Goal: Understand process/instructions

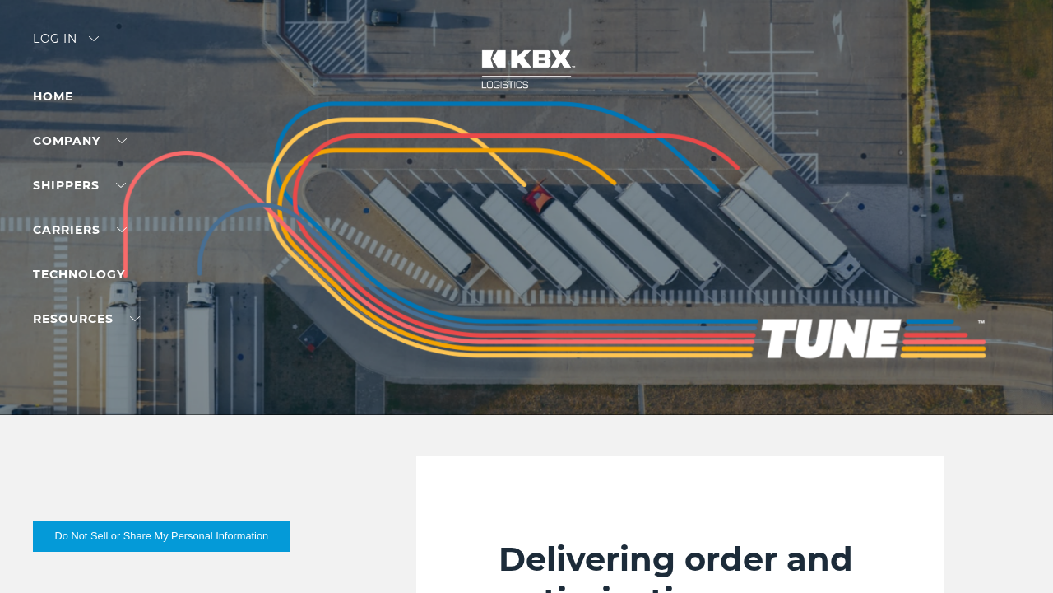
scroll to position [3664, 0]
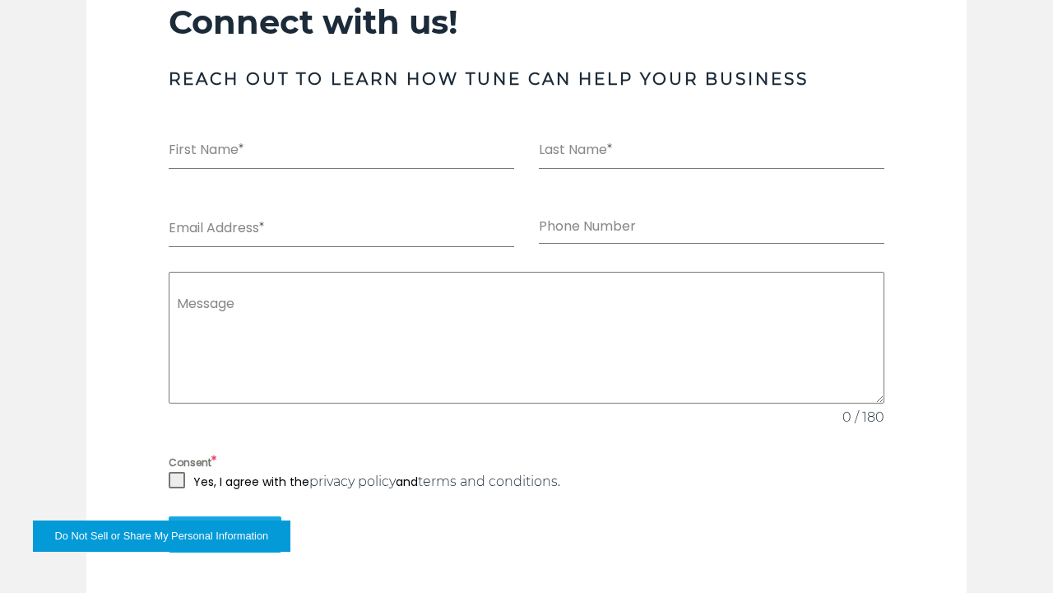
scroll to position [3664, 0]
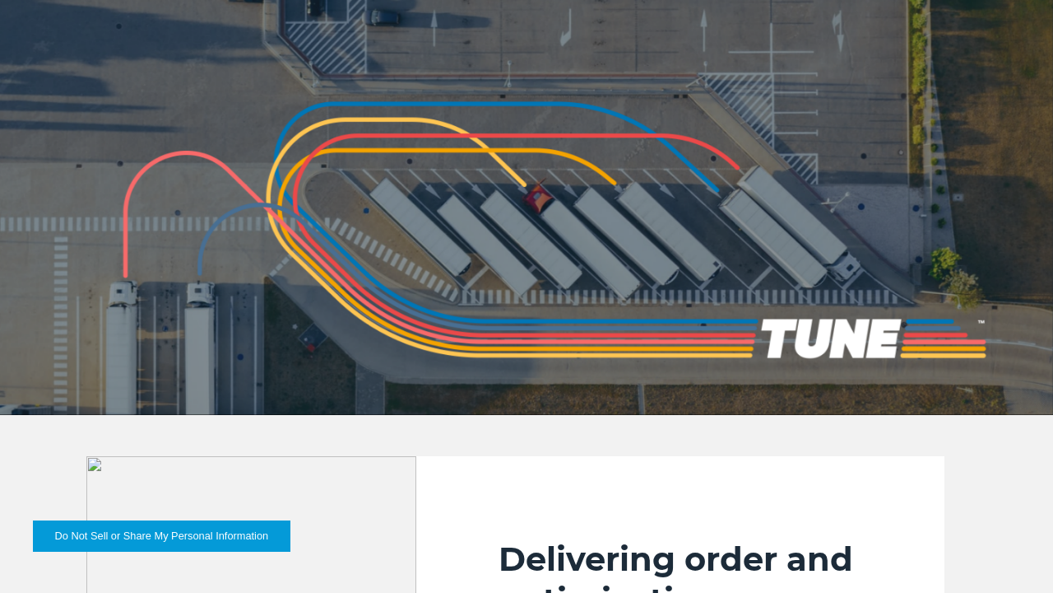
scroll to position [3203, 0]
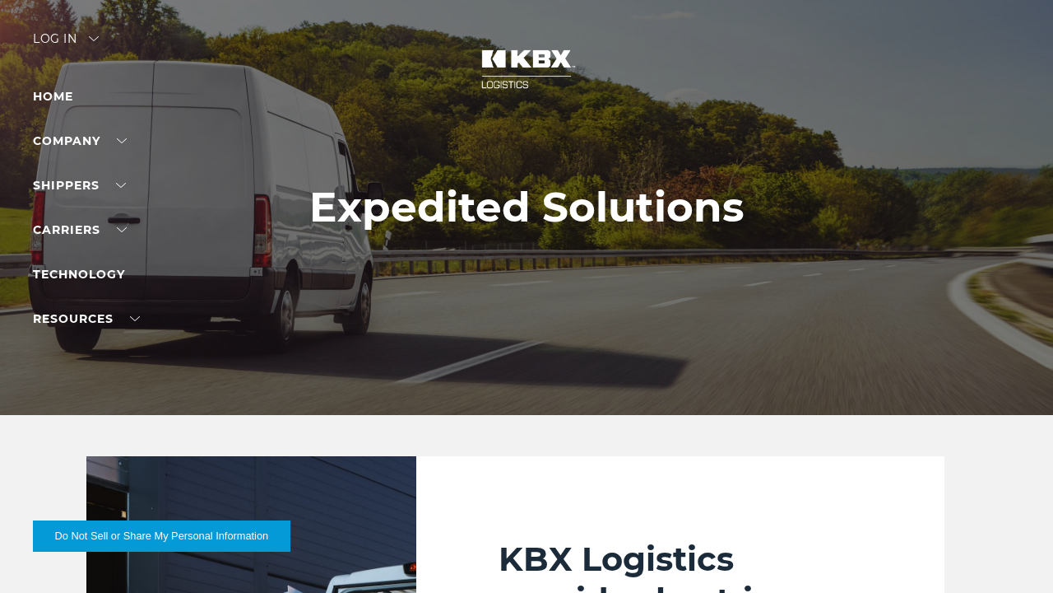
scroll to position [2528, 0]
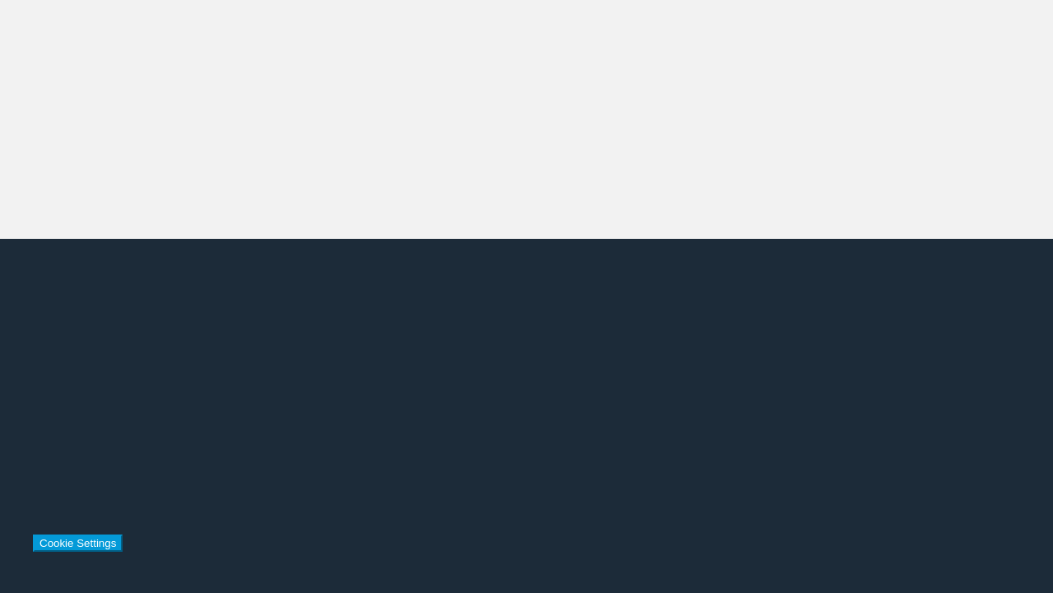
scroll to position [2528, 0]
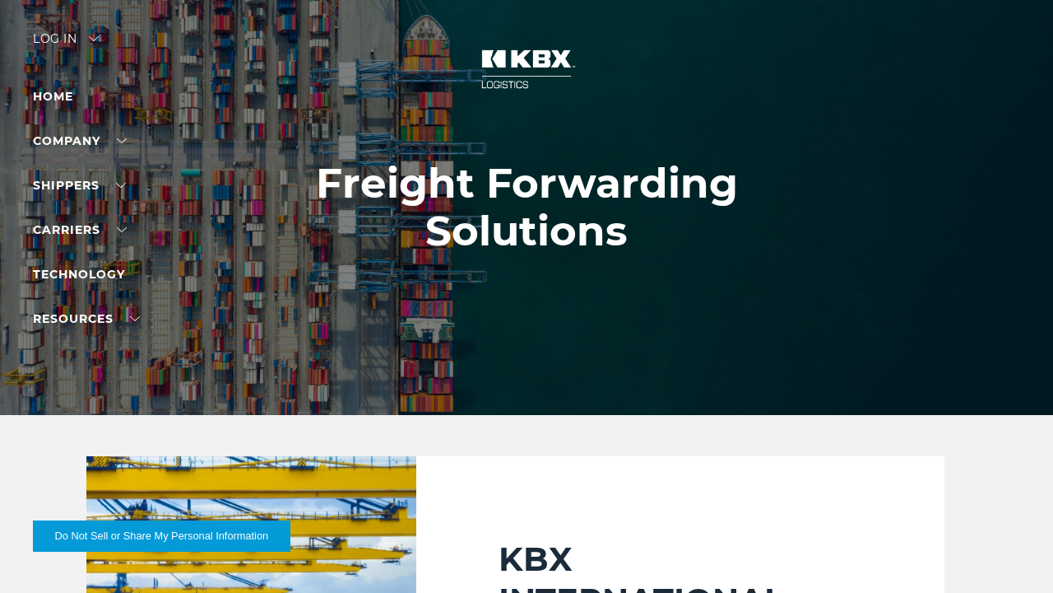
scroll to position [2818, 0]
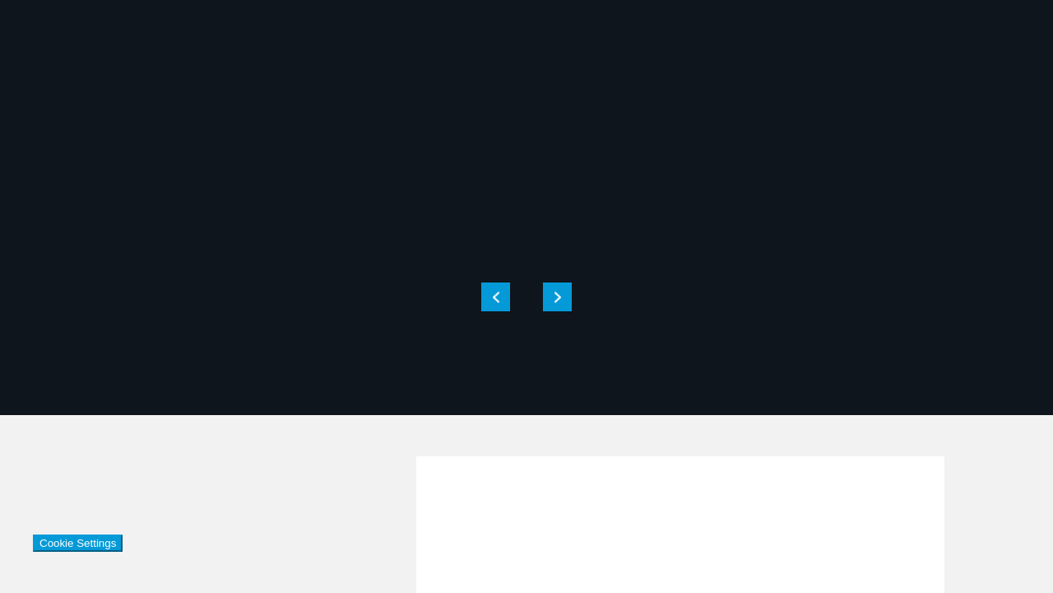
scroll to position [2818, 0]
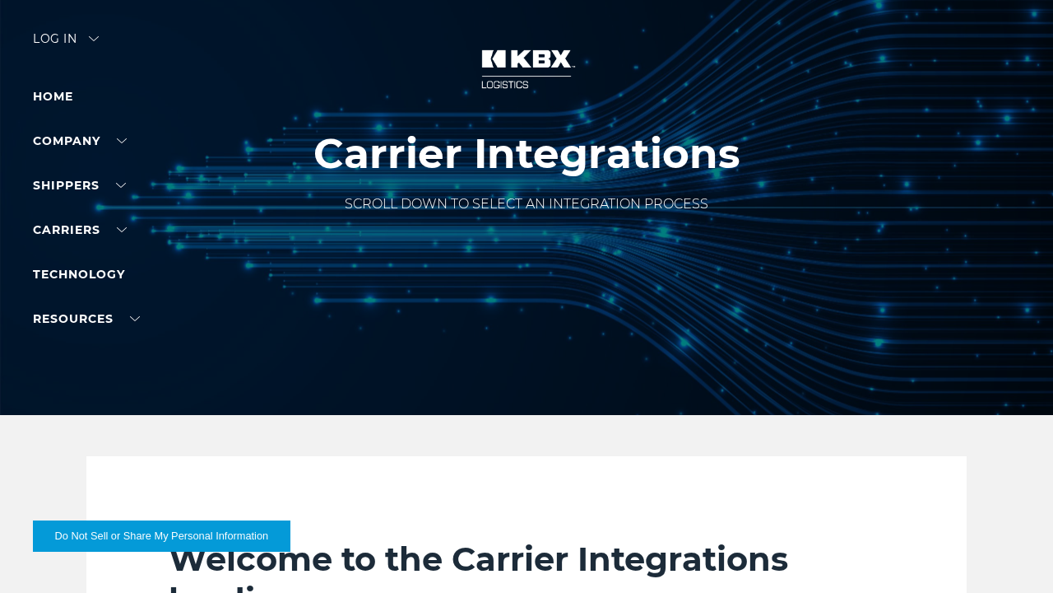
scroll to position [3745, 0]
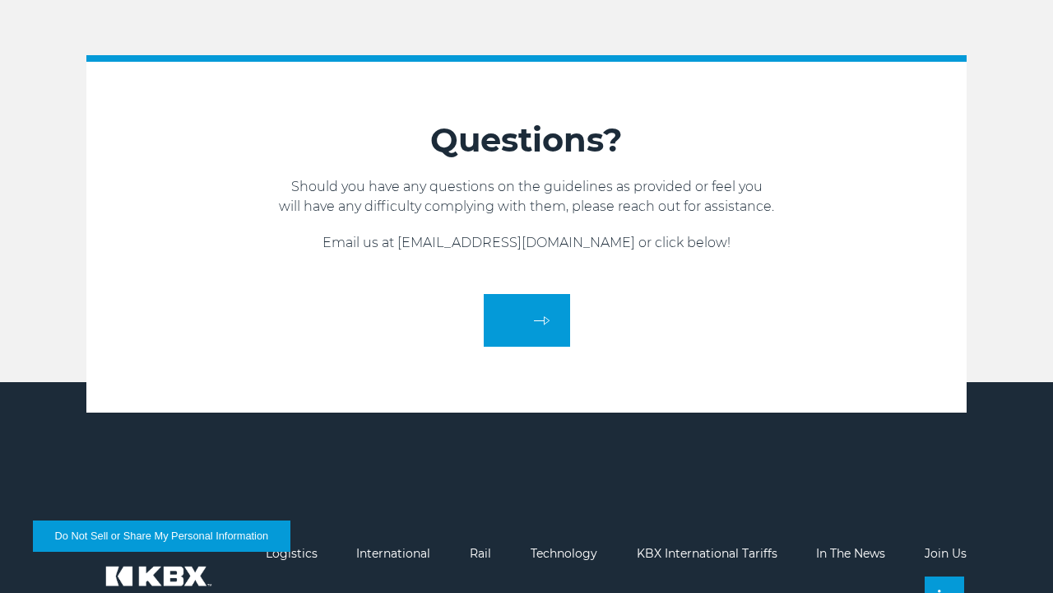
scroll to position [3609, 0]
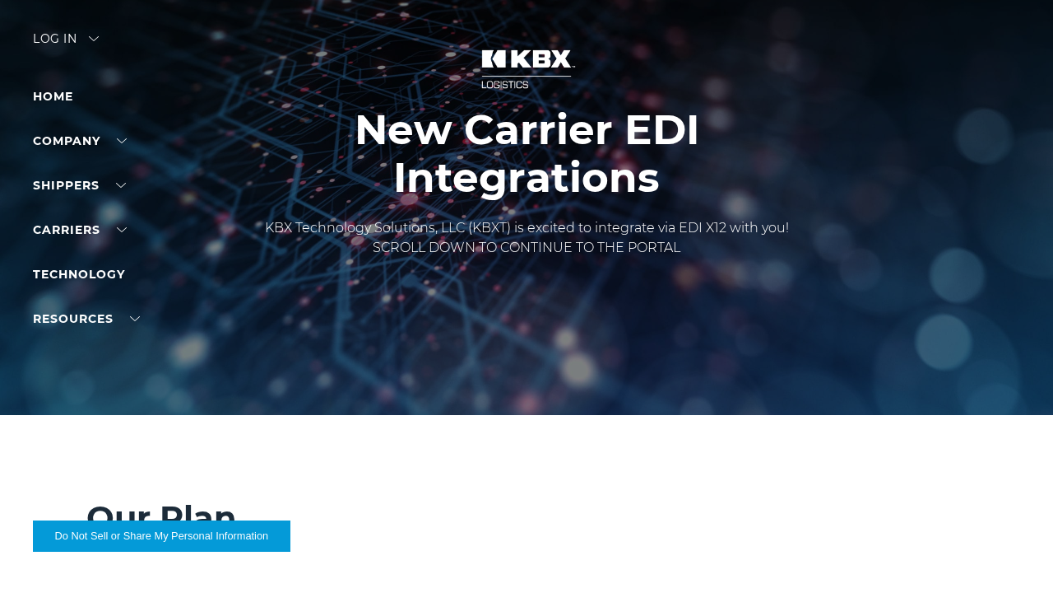
scroll to position [1027, 0]
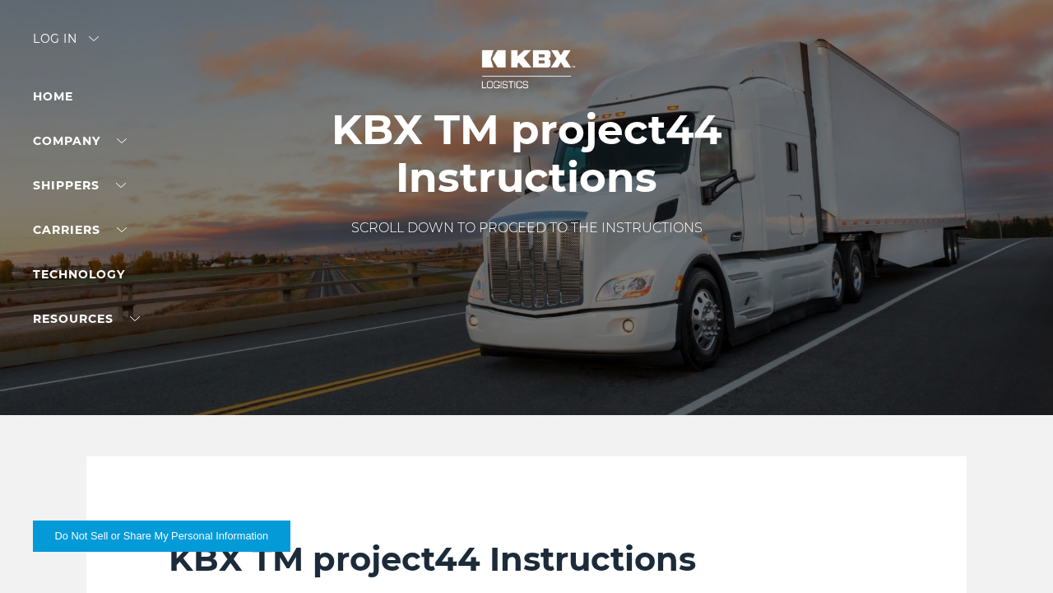
scroll to position [5990, 0]
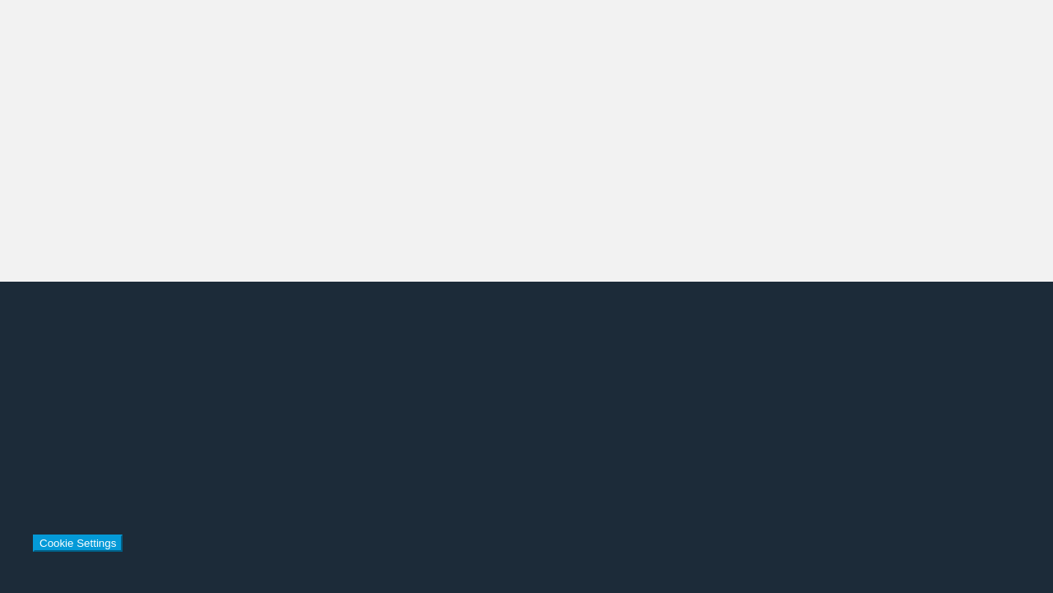
scroll to position [5990, 0]
